Goal: Task Accomplishment & Management: Use online tool/utility

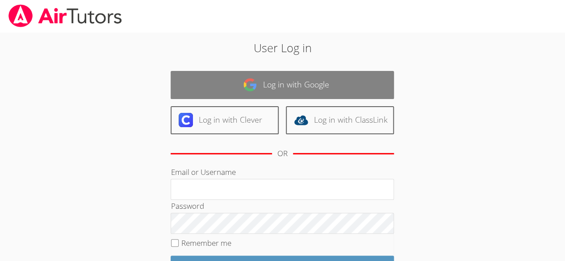
click at [356, 89] on link "Log in with Google" at bounding box center [282, 85] width 223 height 28
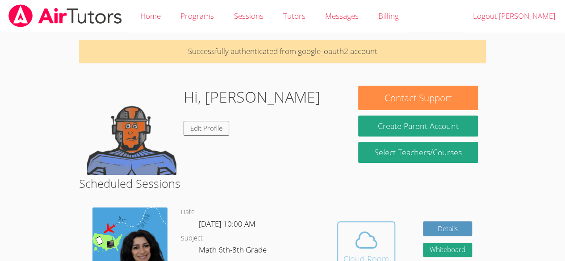
click at [364, 235] on icon at bounding box center [366, 240] width 25 height 25
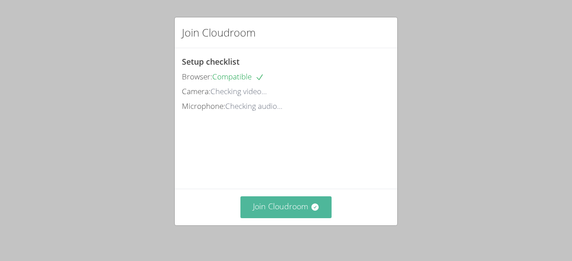
click at [305, 206] on button "Join Cloudroom" at bounding box center [286, 208] width 92 height 22
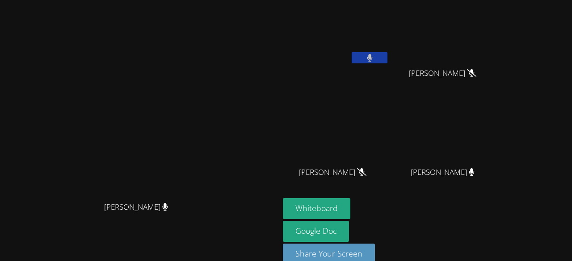
click at [207, 197] on video at bounding box center [140, 120] width 134 height 153
click at [387, 57] on button at bounding box center [370, 57] width 36 height 11
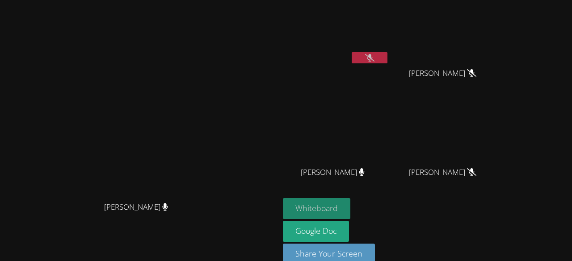
click at [350, 198] on button "Whiteboard" at bounding box center [316, 208] width 67 height 21
click at [374, 55] on icon at bounding box center [369, 58] width 9 height 8
